Goal: Task Accomplishment & Management: Use online tool/utility

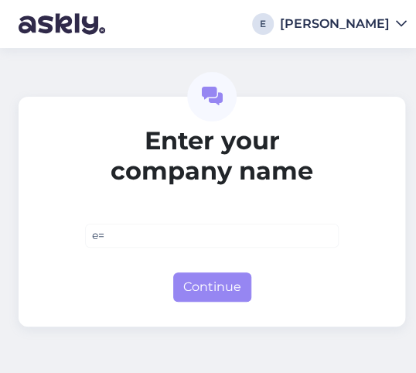
type input "e"
type input "b"
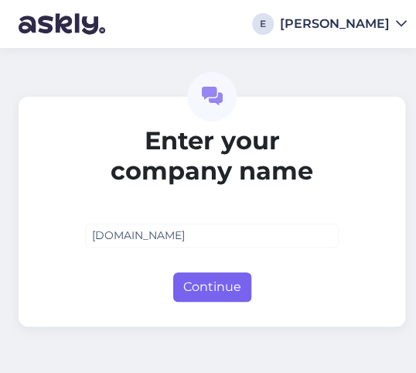
type input "[DOMAIN_NAME]"
click at [214, 292] on button "Continue" at bounding box center [212, 286] width 78 height 29
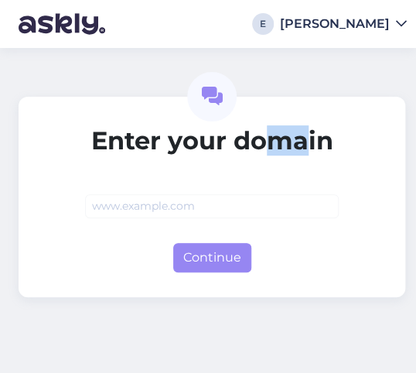
drag, startPoint x: 269, startPoint y: 147, endPoint x: 312, endPoint y: 154, distance: 43.9
click at [312, 154] on h2 "Enter your domain" at bounding box center [212, 140] width 254 height 29
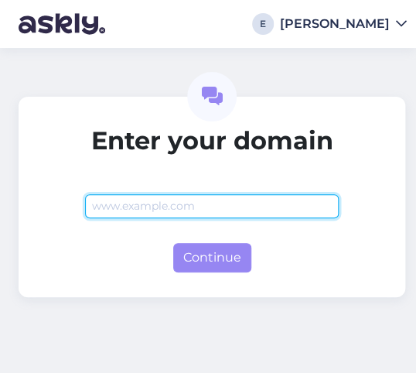
click at [240, 205] on input "text" at bounding box center [212, 206] width 254 height 24
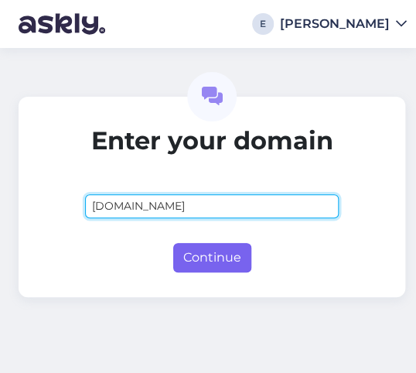
type input "[DOMAIN_NAME]"
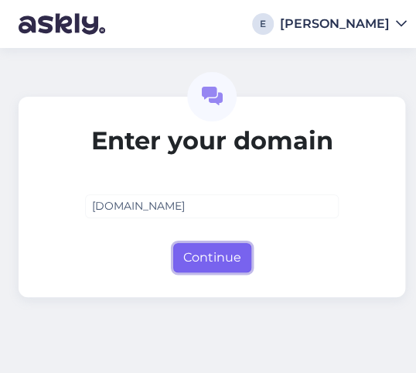
click at [205, 257] on button "Continue" at bounding box center [212, 257] width 78 height 29
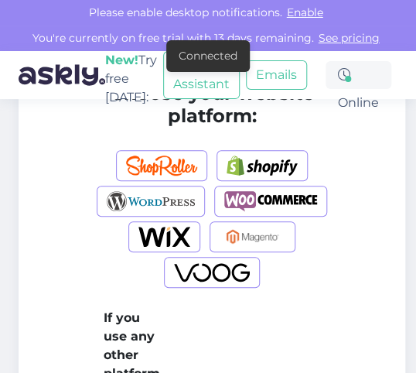
scroll to position [103, 0]
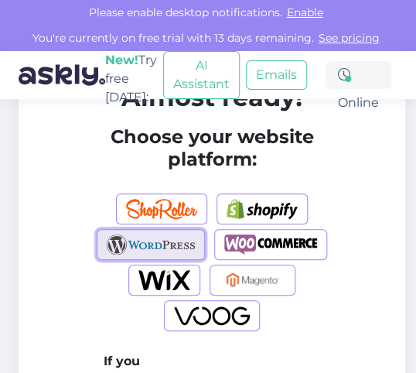
click at [186, 238] on img "button" at bounding box center [151, 244] width 89 height 20
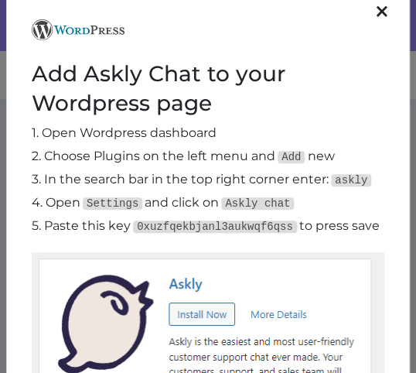
scroll to position [0, 0]
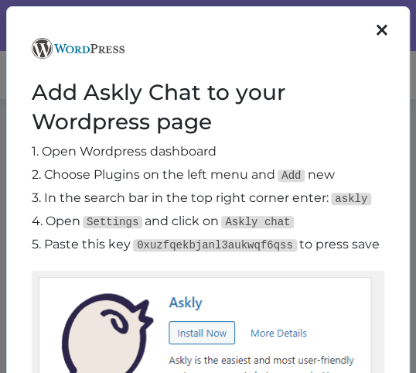
click at [372, 36] on div at bounding box center [382, 31] width 20 height 26
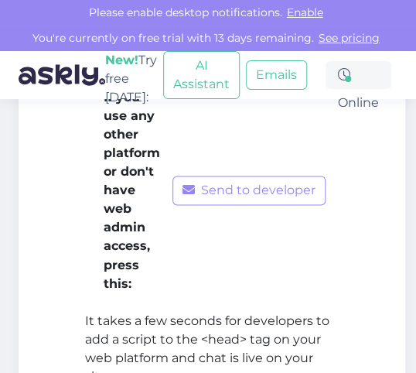
scroll to position [494, 0]
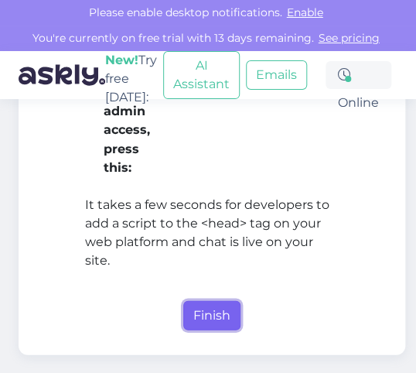
click at [220, 302] on button "Finish" at bounding box center [211, 314] width 57 height 29
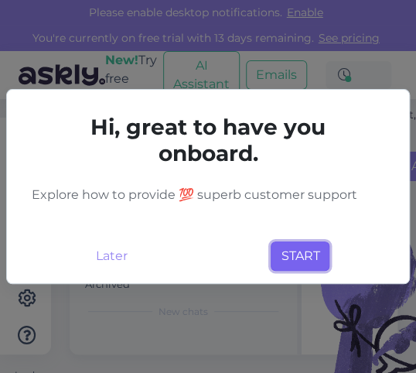
click at [288, 251] on button "START" at bounding box center [300, 255] width 59 height 29
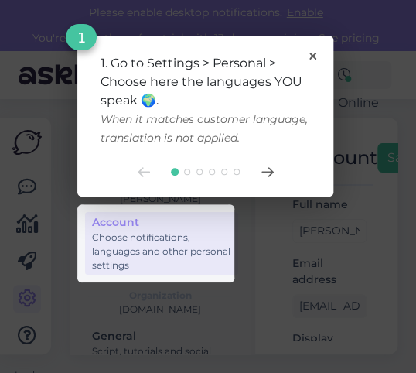
click at [318, 57] on div "1. Go to Settings > Personal > Choose here the languages YOU speak 🌍. When it m…" at bounding box center [205, 116] width 256 height 161
click at [309, 54] on div "1. Go to Settings > Personal > Choose here the languages YOU speak 🌍. When it m…" at bounding box center [206, 100] width 210 height 93
click at [317, 54] on div "1. Go to Settings > Personal > Choose here the languages YOU speak 🌍. When it m…" at bounding box center [205, 116] width 256 height 161
click at [304, 50] on div "1. Go to Settings > Personal > Choose here the languages YOU speak 🌍. When it m…" at bounding box center [205, 116] width 256 height 161
click at [312, 54] on icon at bounding box center [313, 56] width 7 height 7
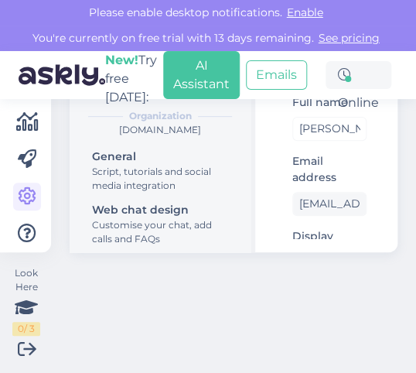
scroll to position [103, 0]
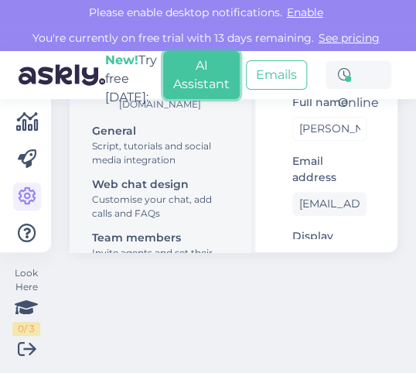
click at [189, 70] on button "AI Assistant" at bounding box center [201, 75] width 77 height 48
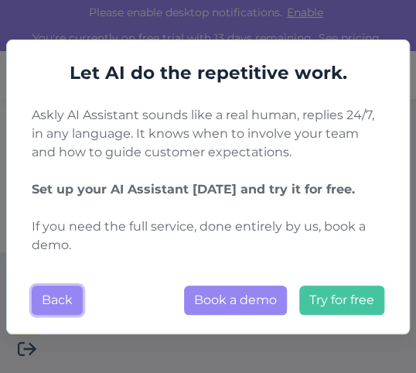
click at [53, 288] on button "Back" at bounding box center [57, 300] width 51 height 29
